Goal: Book appointment/travel/reservation

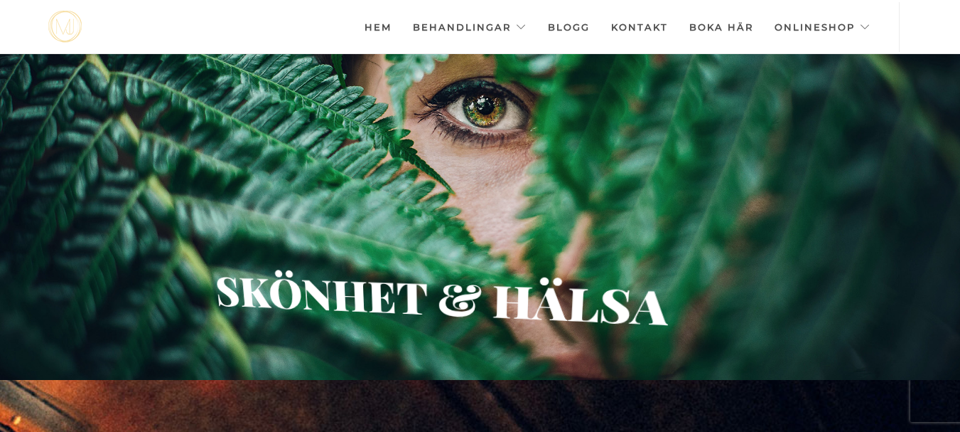
scroll to position [57, 0]
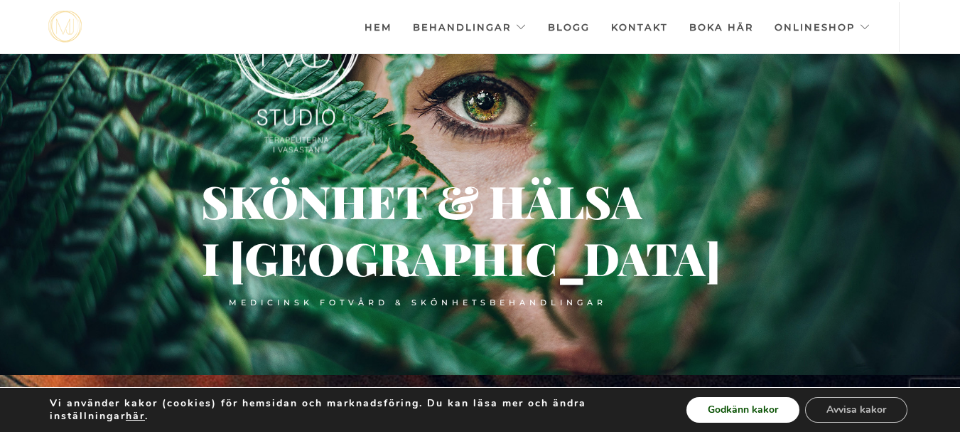
click at [754, 407] on button "Godkänn kakor" at bounding box center [743, 410] width 113 height 26
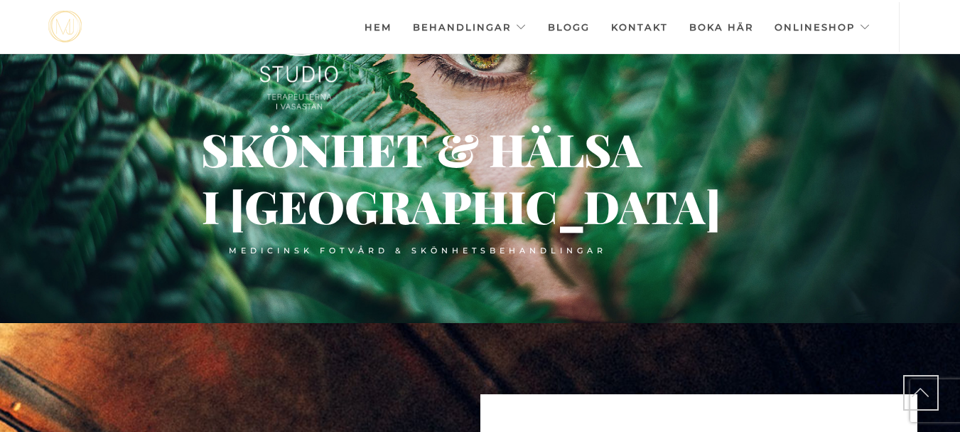
scroll to position [114, 0]
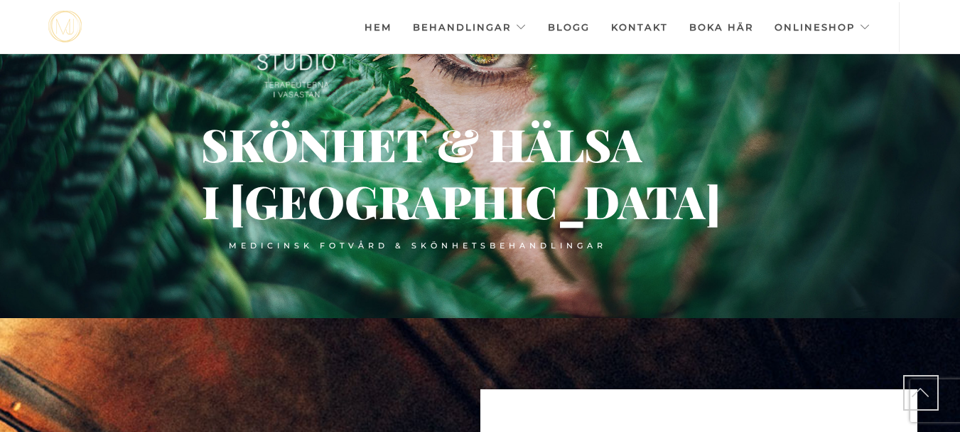
click at [658, 21] on link "Kontakt" at bounding box center [639, 27] width 57 height 50
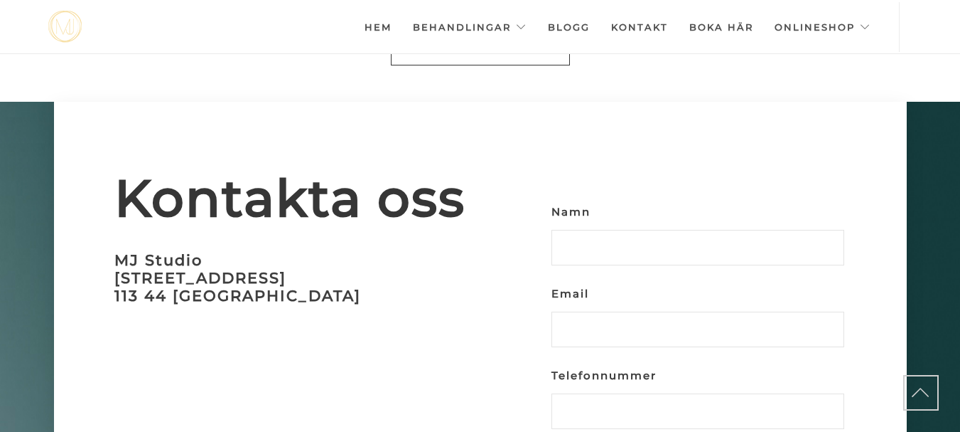
scroll to position [4144, 0]
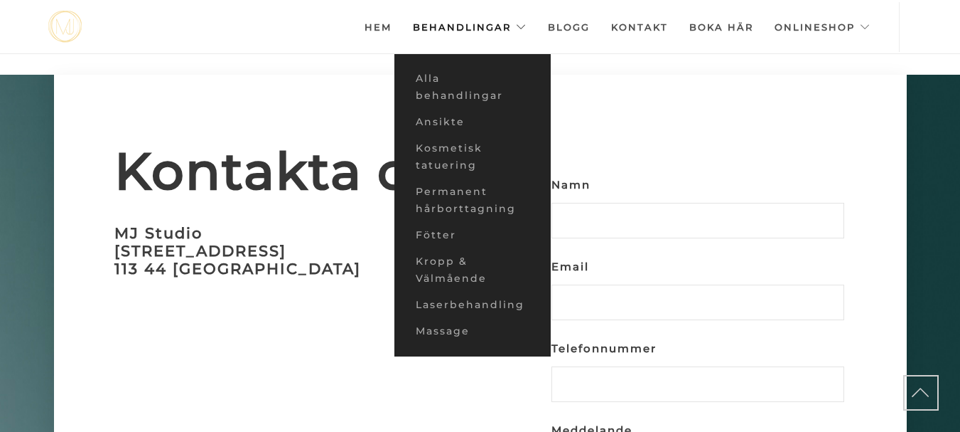
click at [489, 23] on link "Behandlingar" at bounding box center [470, 27] width 114 height 50
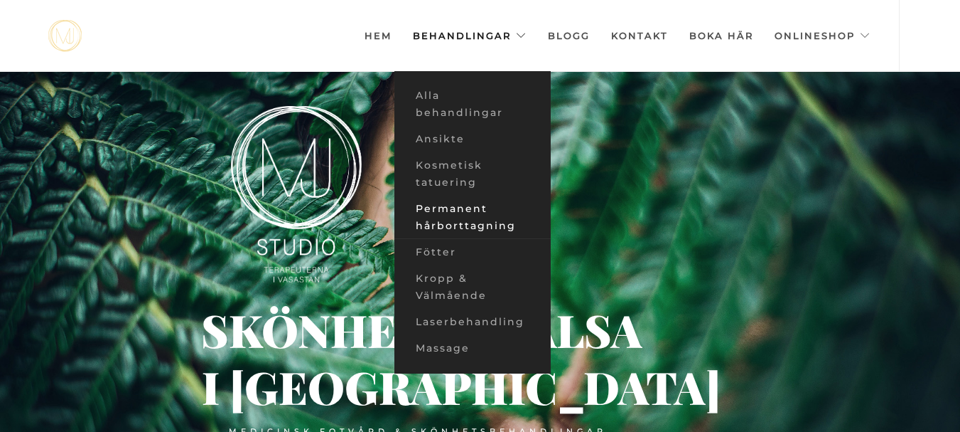
click at [450, 206] on link "Permanent hårborttagning" at bounding box center [473, 216] width 156 height 43
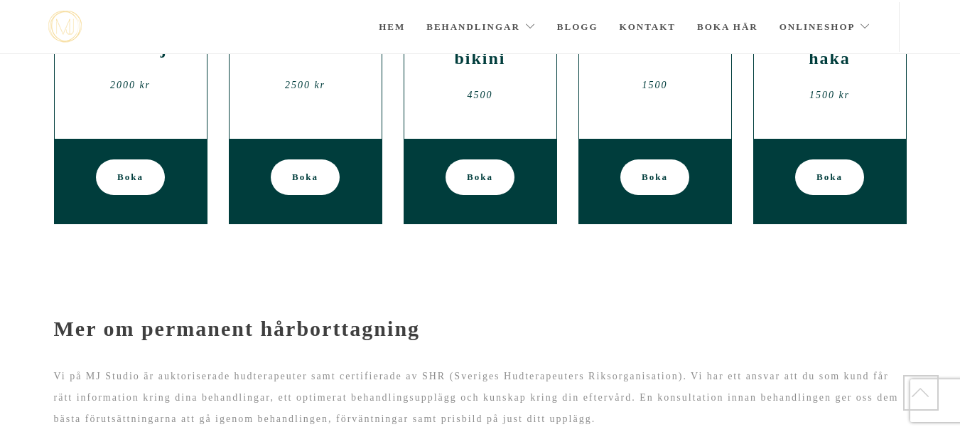
scroll to position [563, 0]
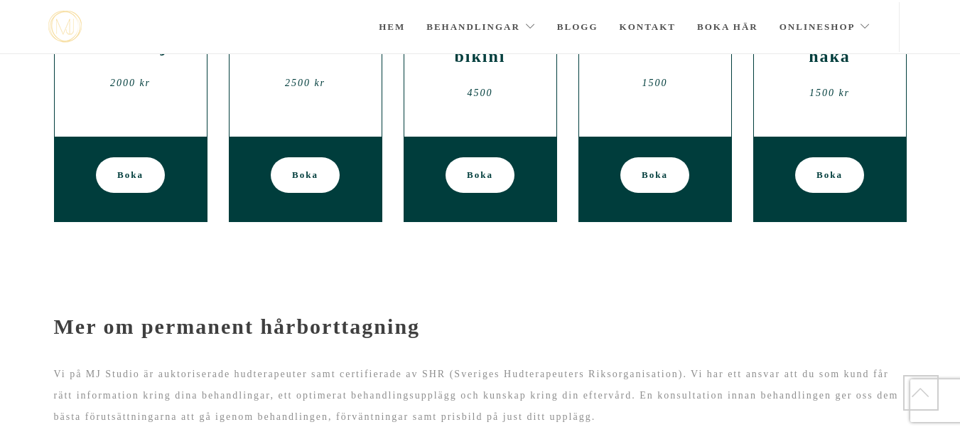
click at [841, 107] on div "Överläpp och haka 1500 kr" at bounding box center [830, 65] width 131 height 85
click at [878, 164] on div "Boka" at bounding box center [830, 179] width 152 height 86
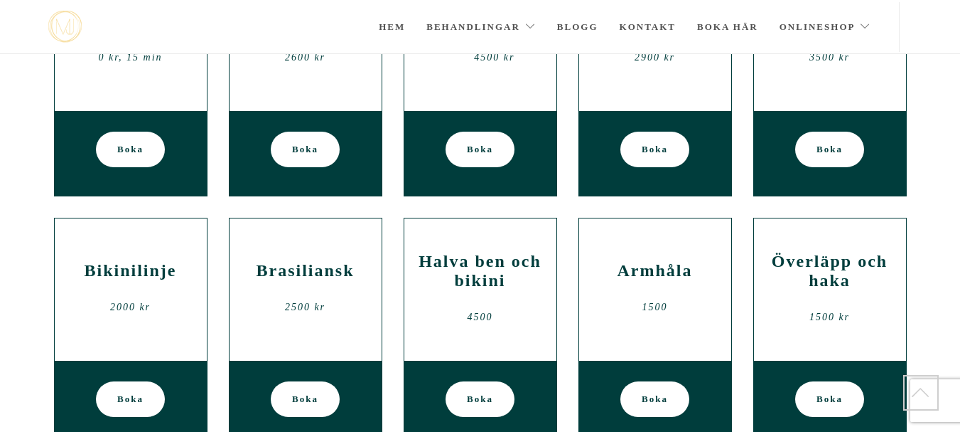
scroll to position [335, 0]
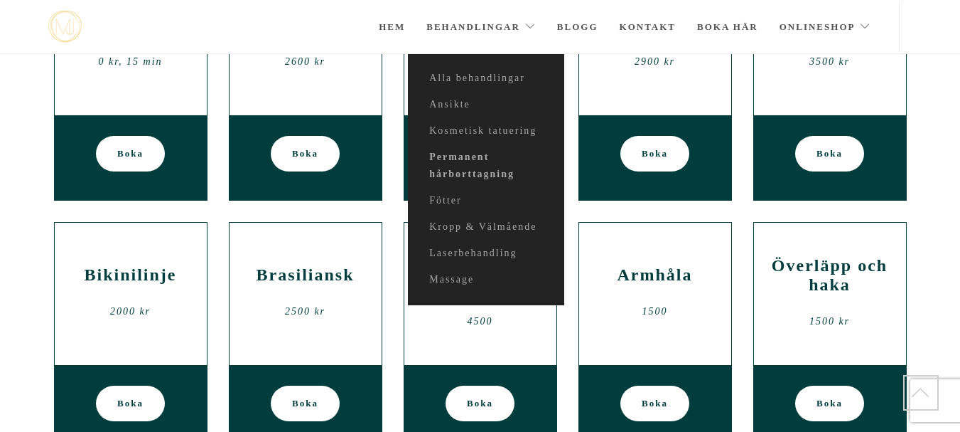
click at [459, 22] on link "Behandlingar" at bounding box center [481, 27] width 109 height 50
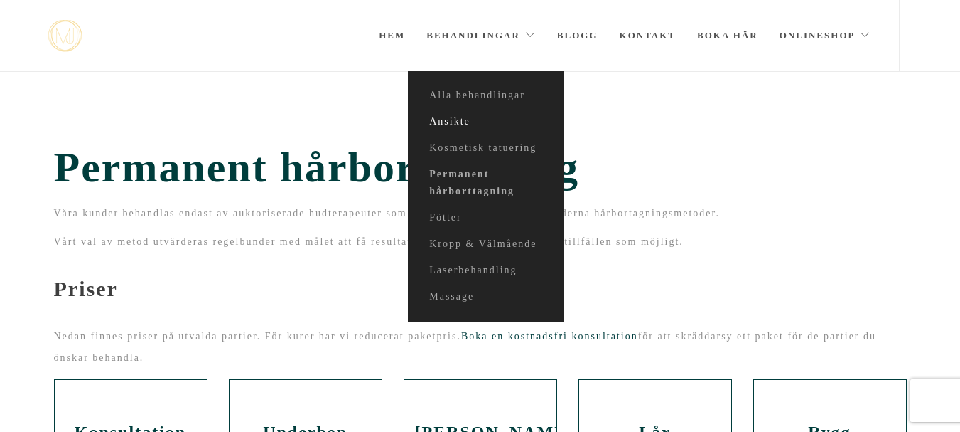
click at [461, 114] on link "Ansikte" at bounding box center [486, 122] width 156 height 26
click at [457, 117] on link "Ansikte" at bounding box center [486, 122] width 156 height 26
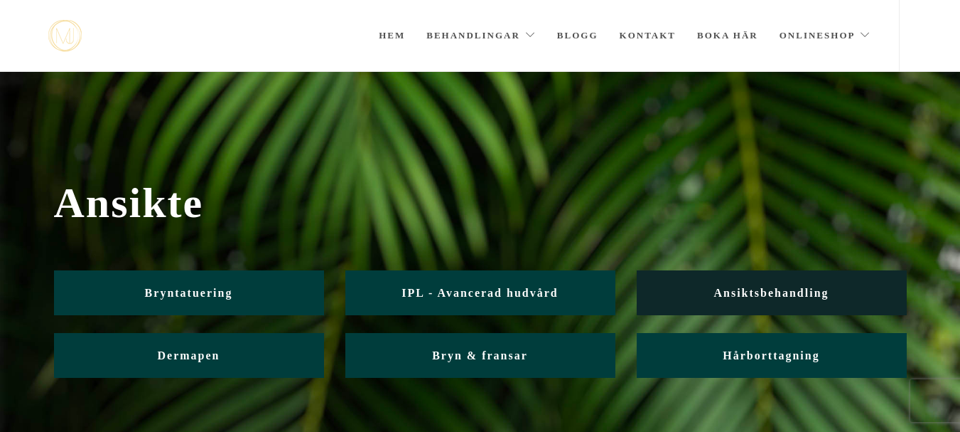
click at [787, 291] on span "Ansiktsbehandling" at bounding box center [771, 292] width 115 height 12
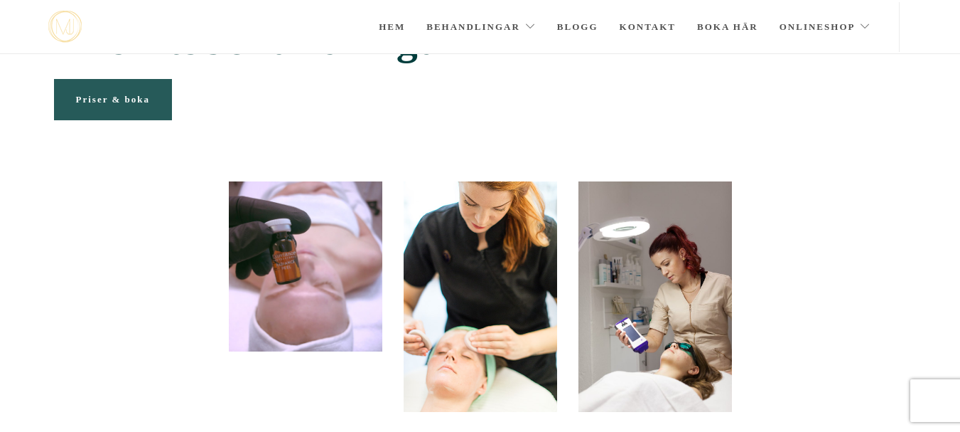
scroll to position [57, 0]
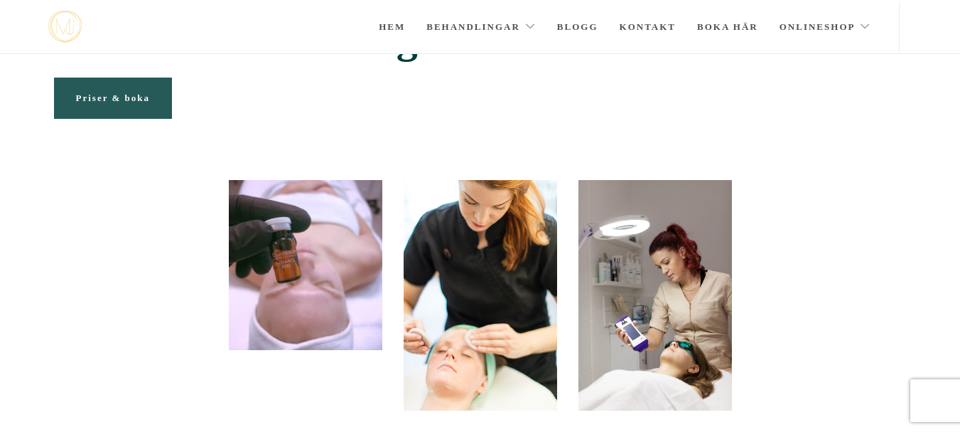
click at [87, 89] on link "Priser & boka" at bounding box center [113, 97] width 118 height 41
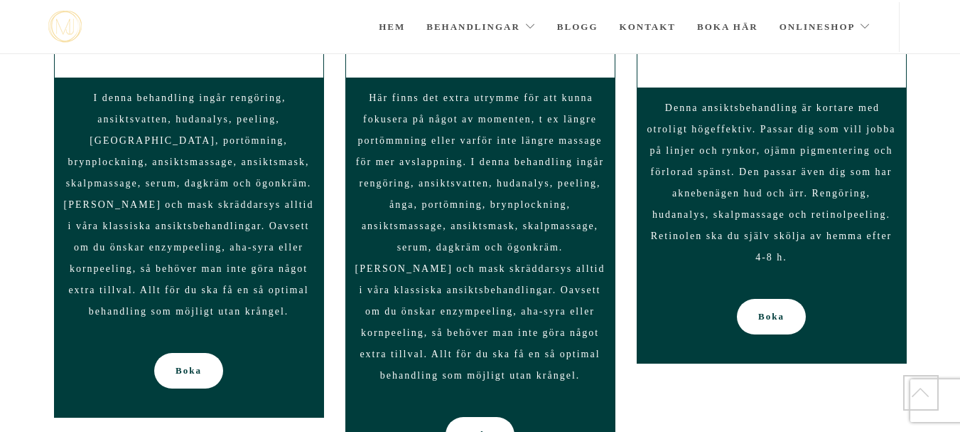
scroll to position [1287, 0]
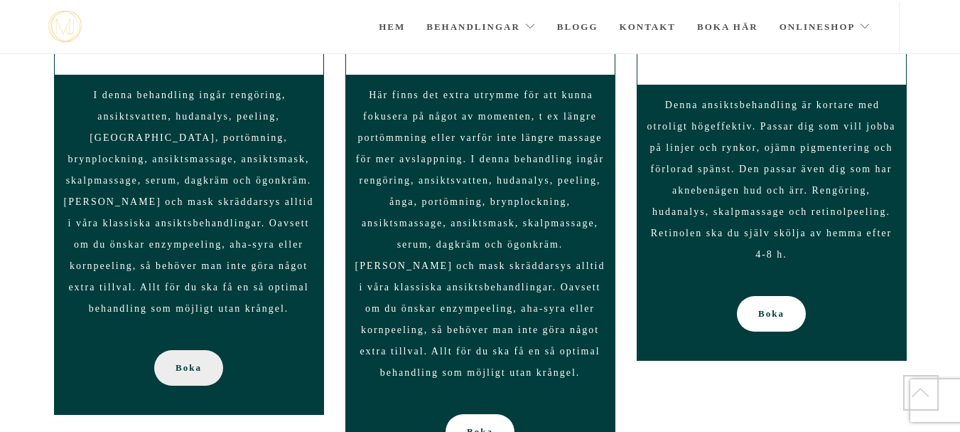
click at [191, 350] on span "Boka" at bounding box center [189, 368] width 26 height 36
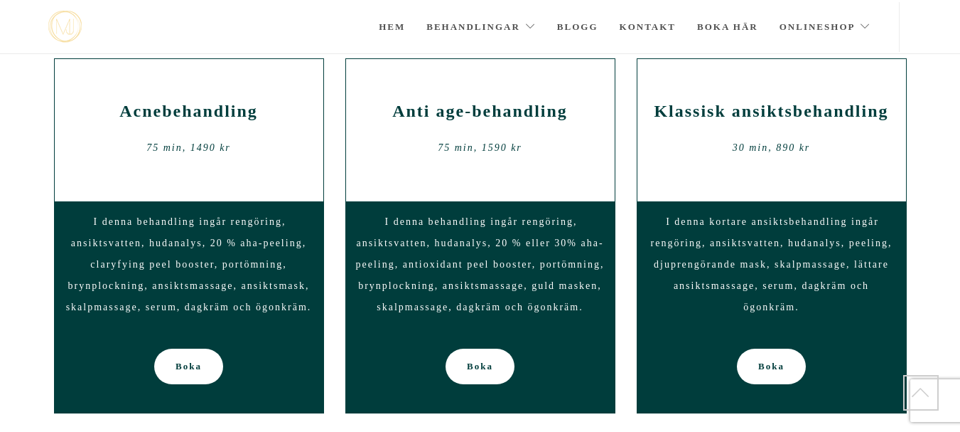
scroll to position [713, 0]
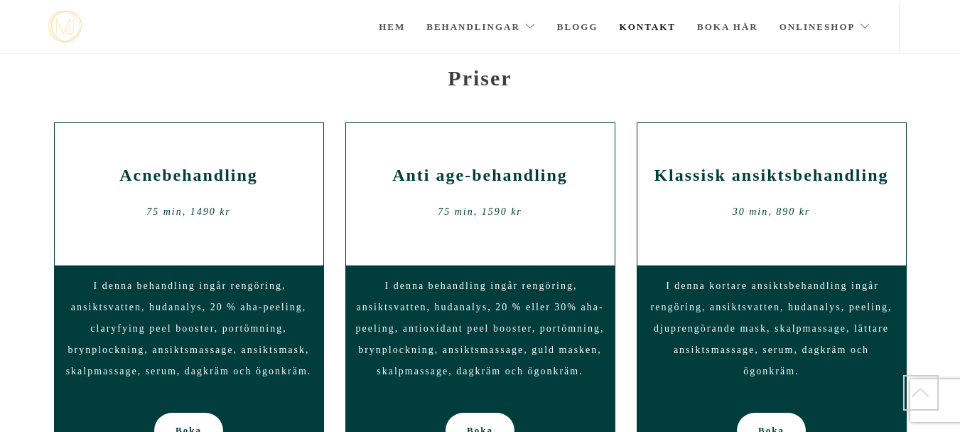
click at [638, 23] on link "Kontakt" at bounding box center [648, 27] width 57 height 50
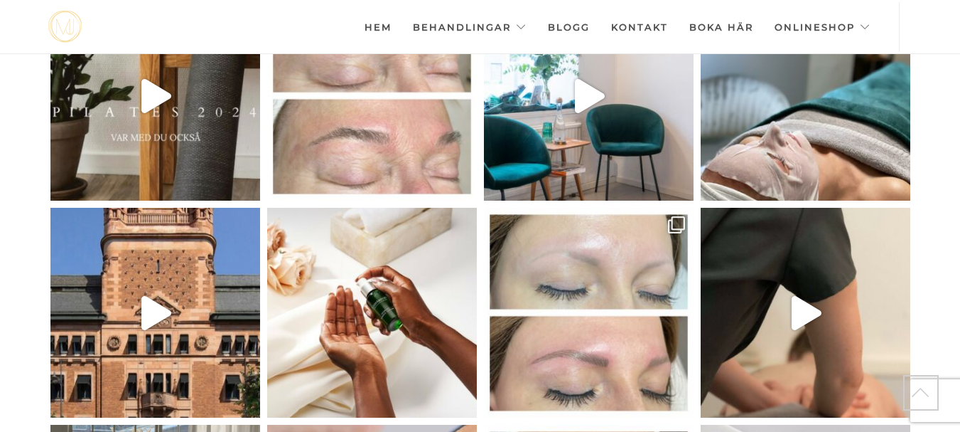
scroll to position [3407, 0]
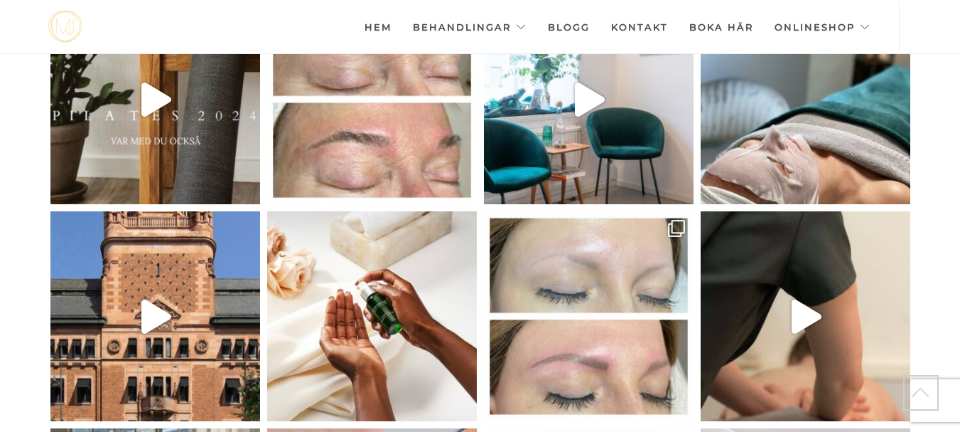
click at [385, 19] on link "Hem" at bounding box center [378, 27] width 27 height 50
